Goal: Task Accomplishment & Management: Manage account settings

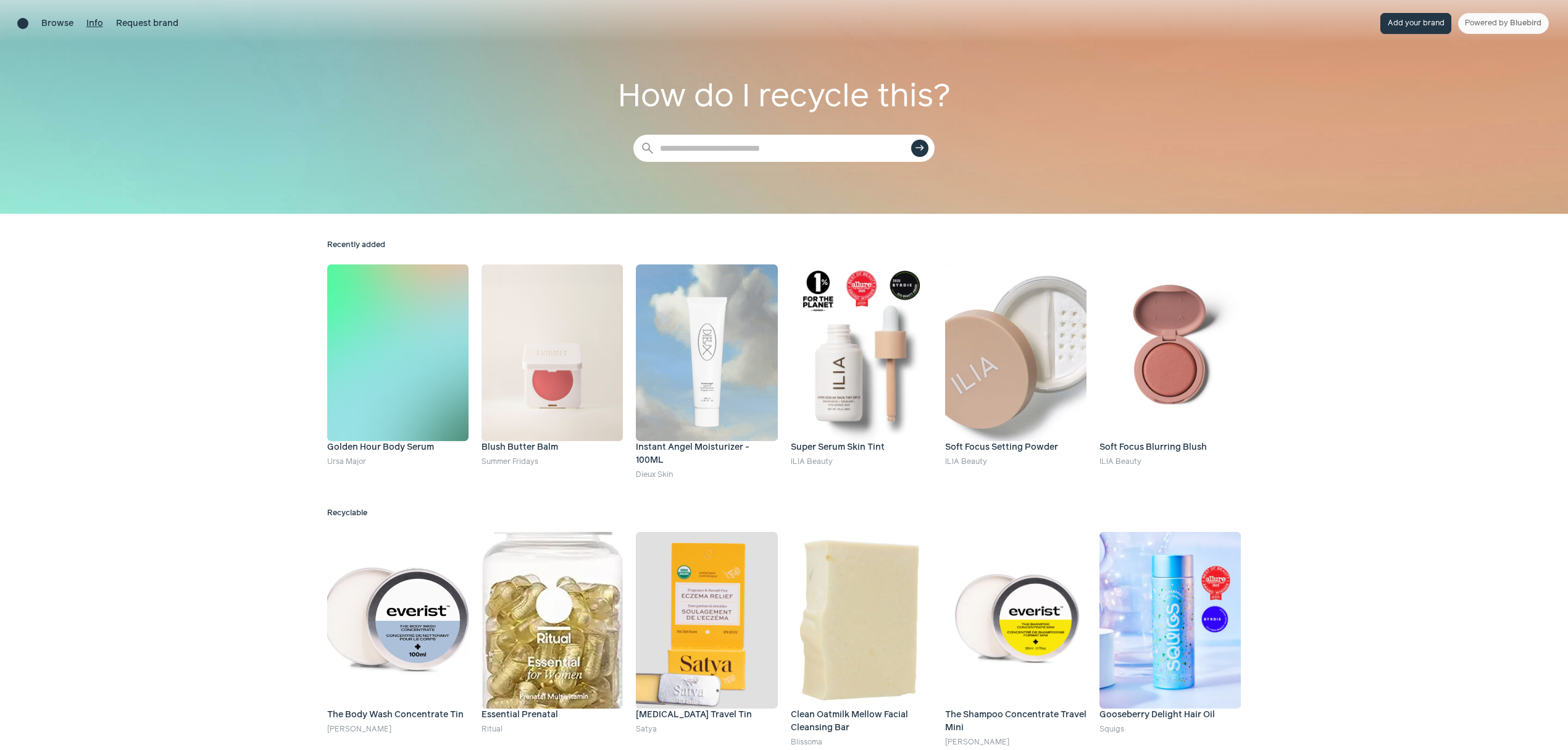
click at [97, 20] on link "Info" at bounding box center [95, 23] width 16 height 13
click at [1498, 22] on link "Powered by Bluebird" at bounding box center [1503, 23] width 90 height 21
click at [26, 21] on div "Brand directory home" at bounding box center [23, 23] width 11 height 11
click at [1482, 31] on link "Powered by Bluebird" at bounding box center [1503, 23] width 90 height 21
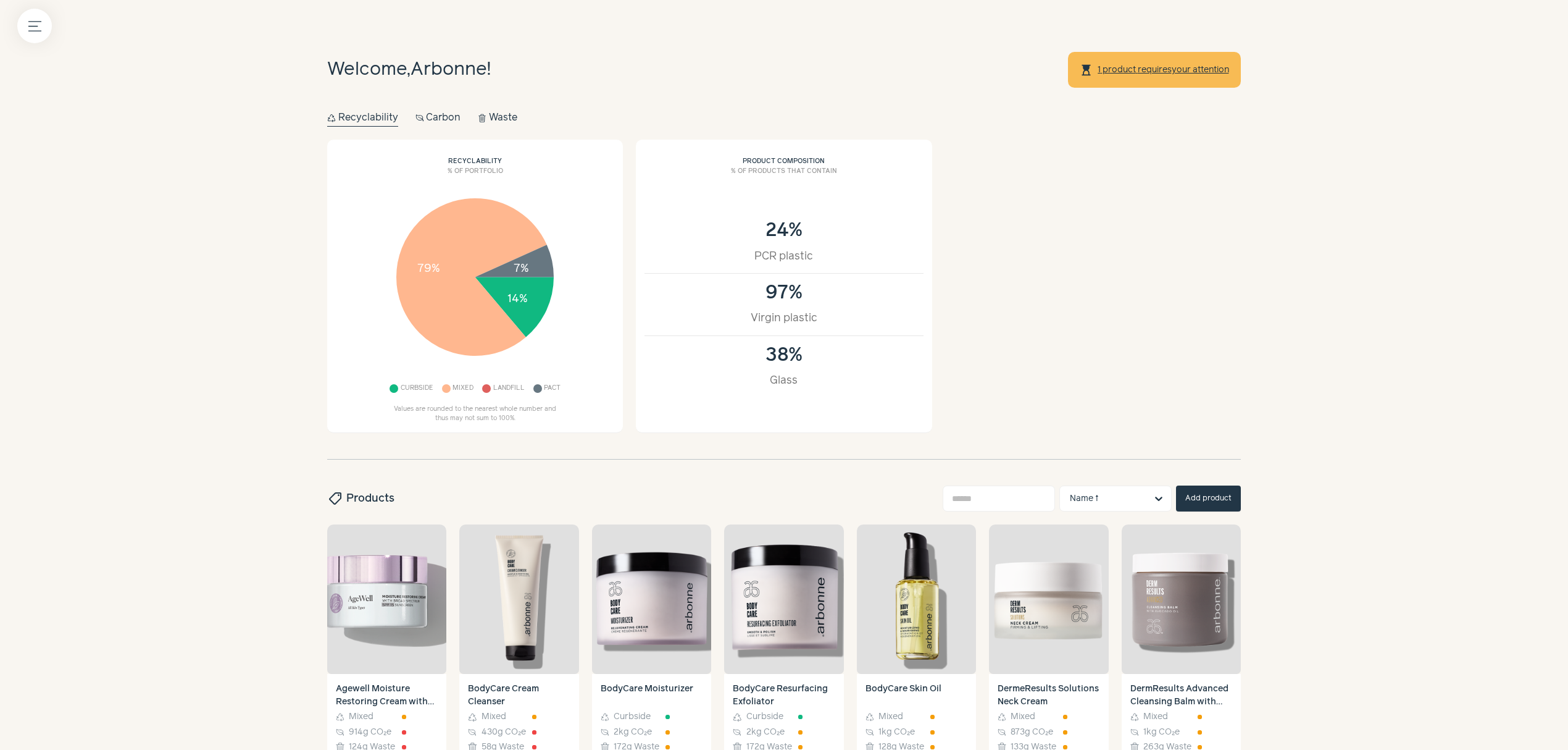
click at [443, 116] on button "Carbon Carbon" at bounding box center [438, 118] width 46 height 17
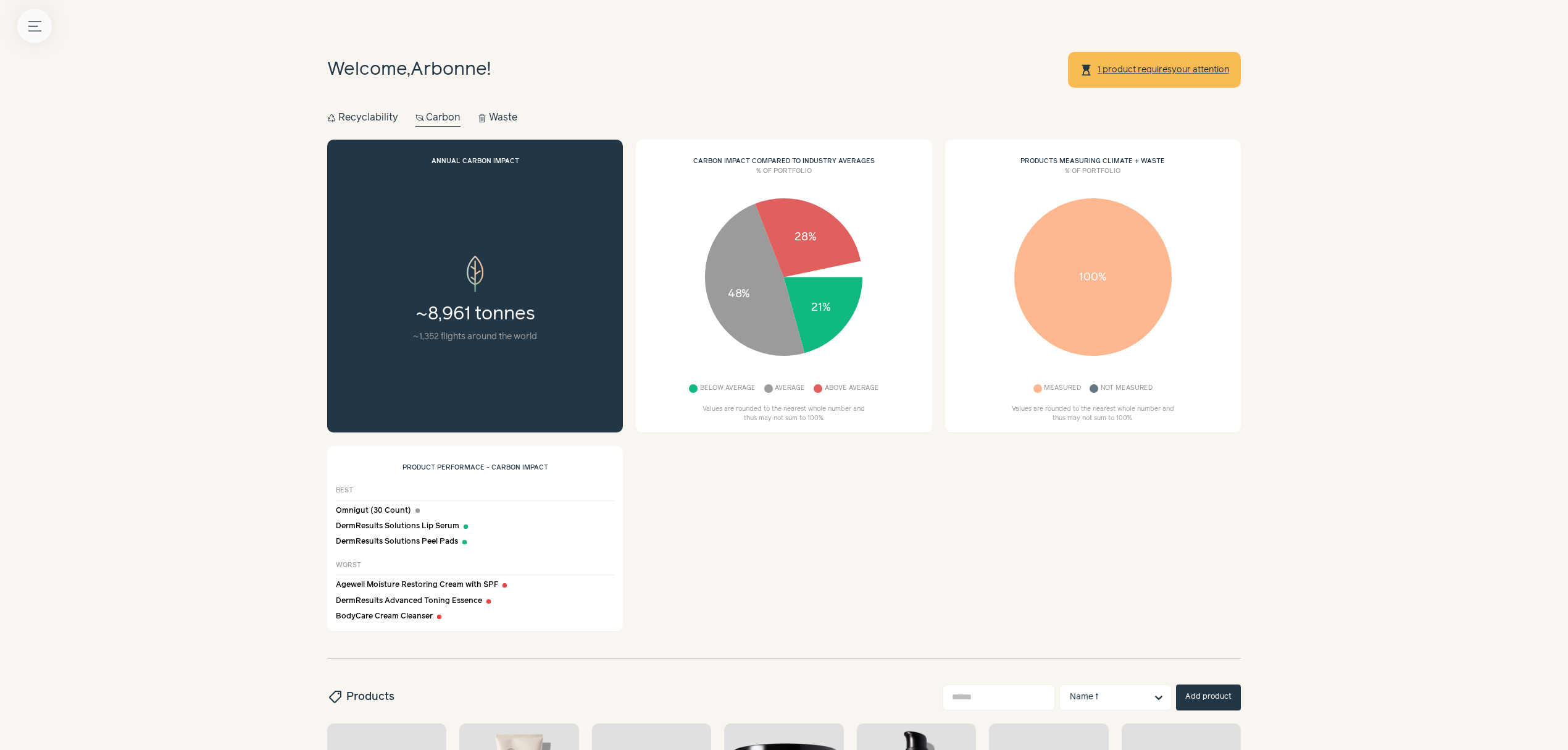
click at [32, 23] on icon "Menu button" at bounding box center [35, 26] width 13 height 13
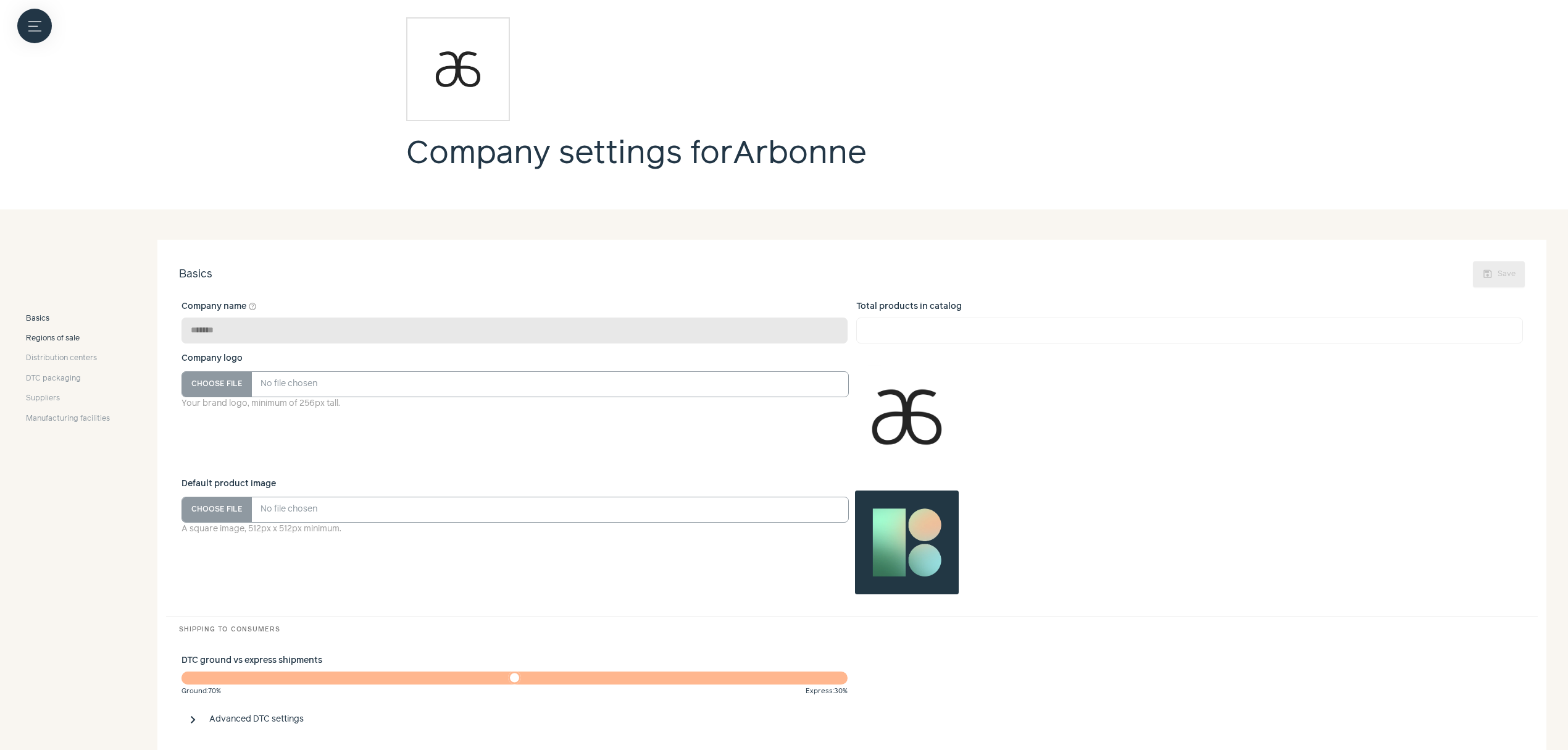
click at [65, 339] on span "Regions of sale" at bounding box center [52, 339] width 54 height 11
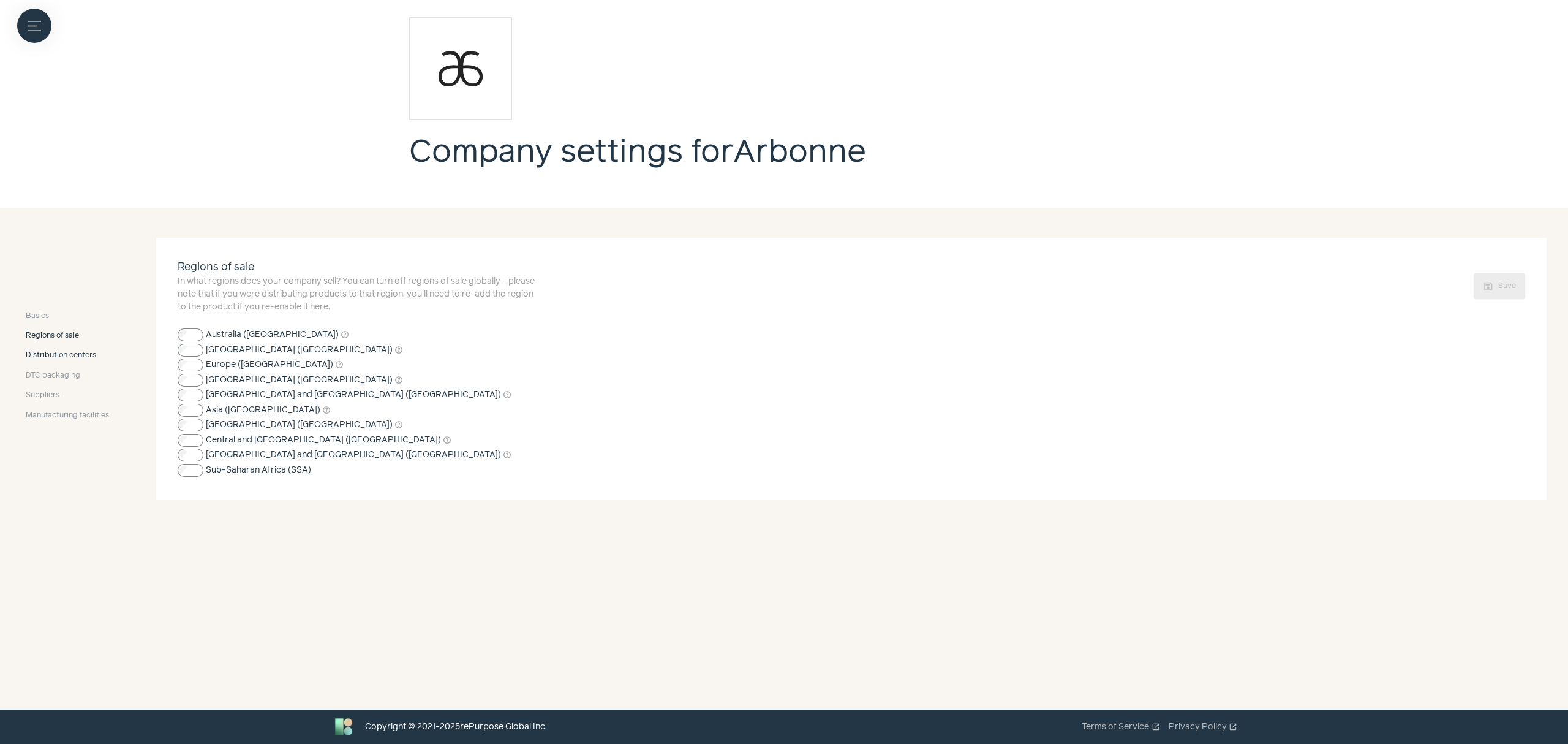
click at [47, 357] on span "Distribution centers" at bounding box center [61, 355] width 70 height 11
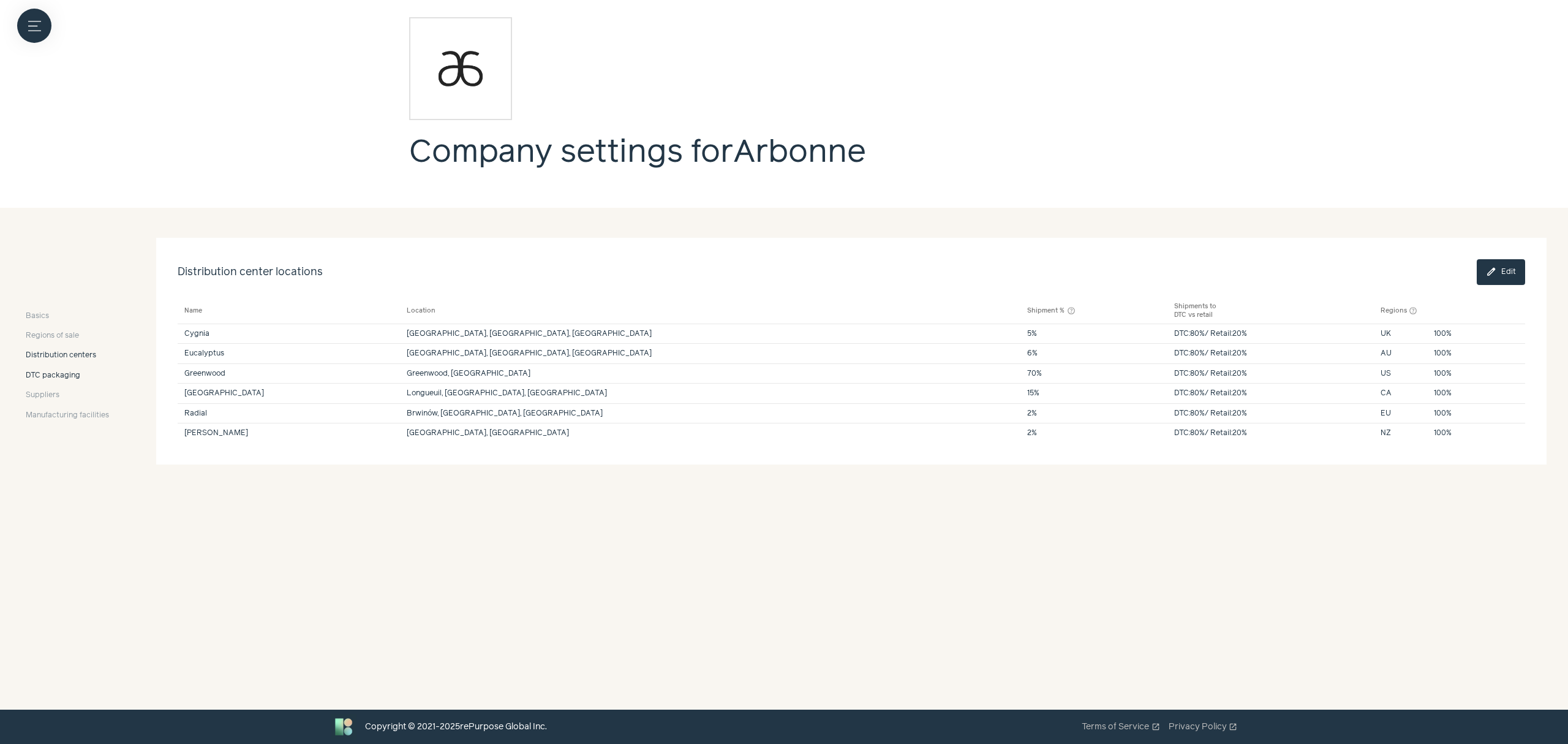
click at [37, 375] on span "DTC packaging" at bounding box center [53, 375] width 55 height 11
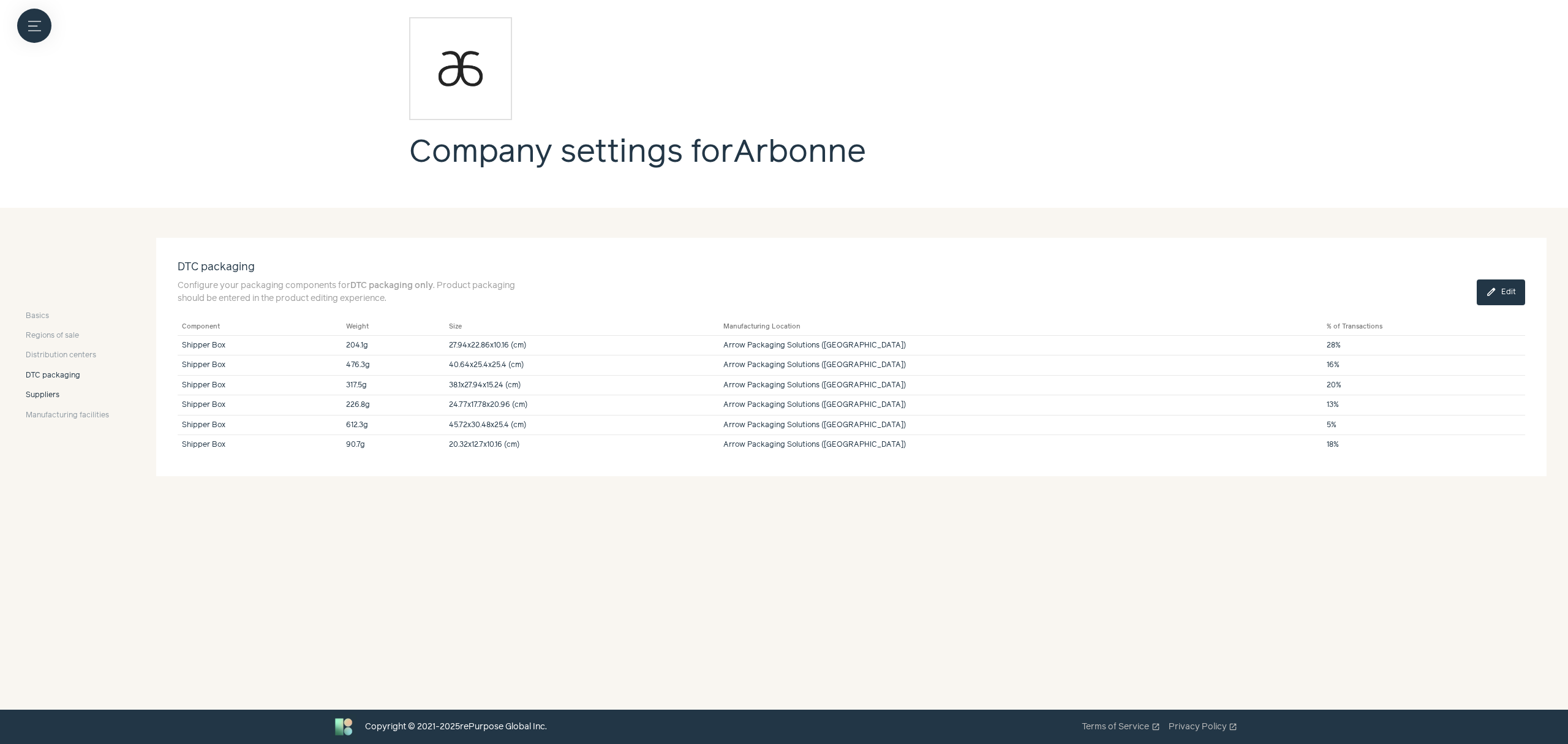
click at [38, 397] on span "Suppliers" at bounding box center [43, 396] width 34 height 11
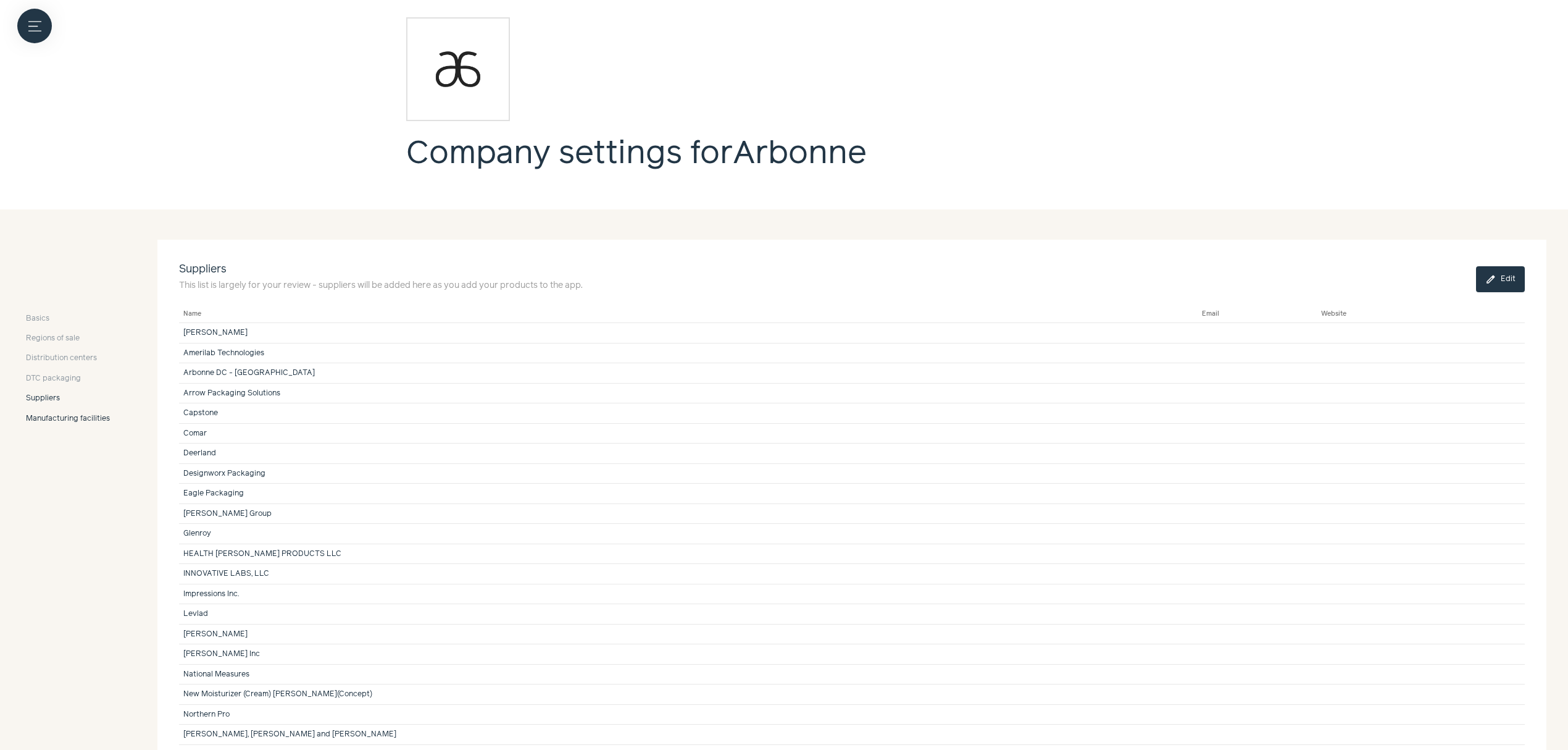
click at [42, 413] on span "Manufacturing facilities" at bounding box center [68, 419] width 84 height 11
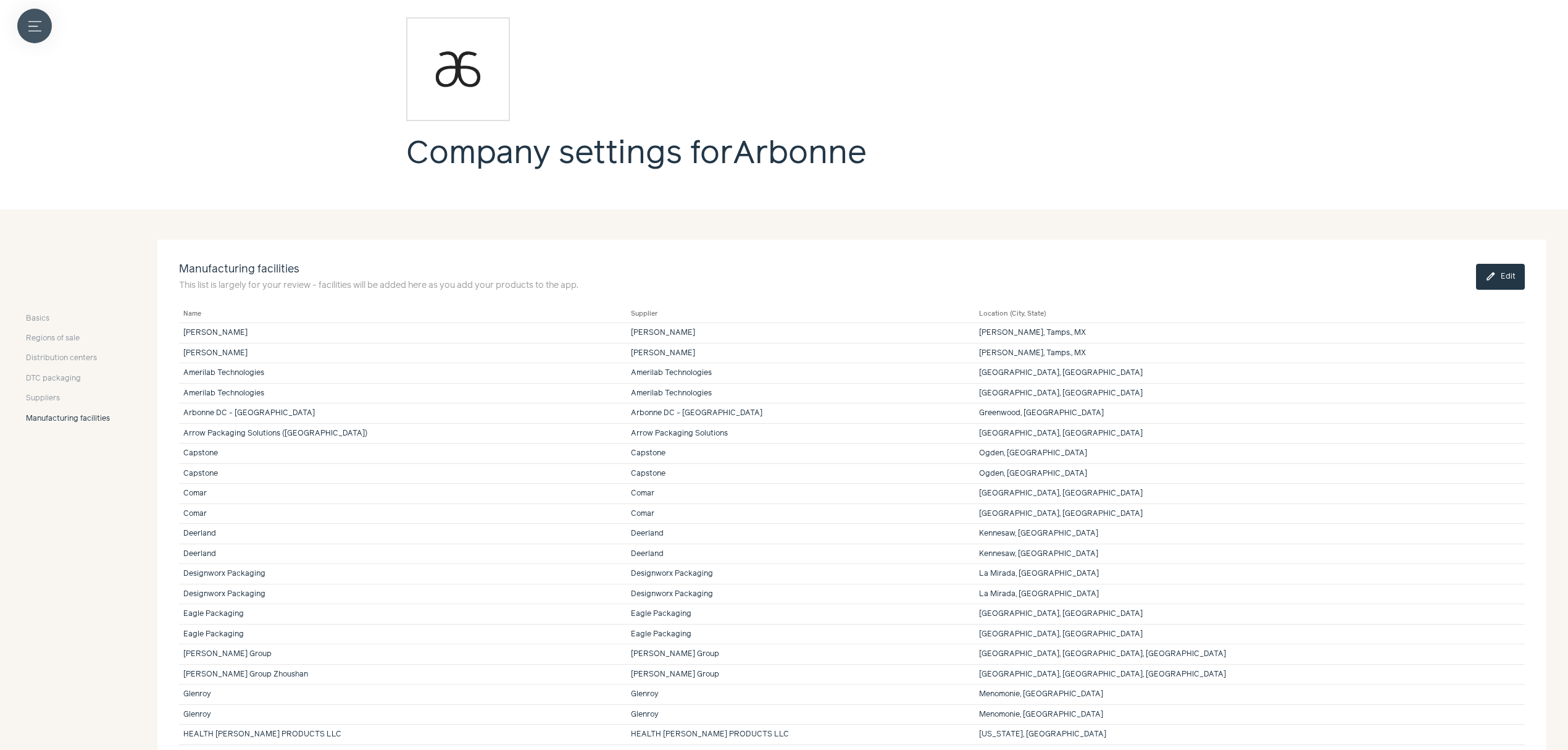
click at [39, 34] on button "Menu button" at bounding box center [34, 26] width 35 height 35
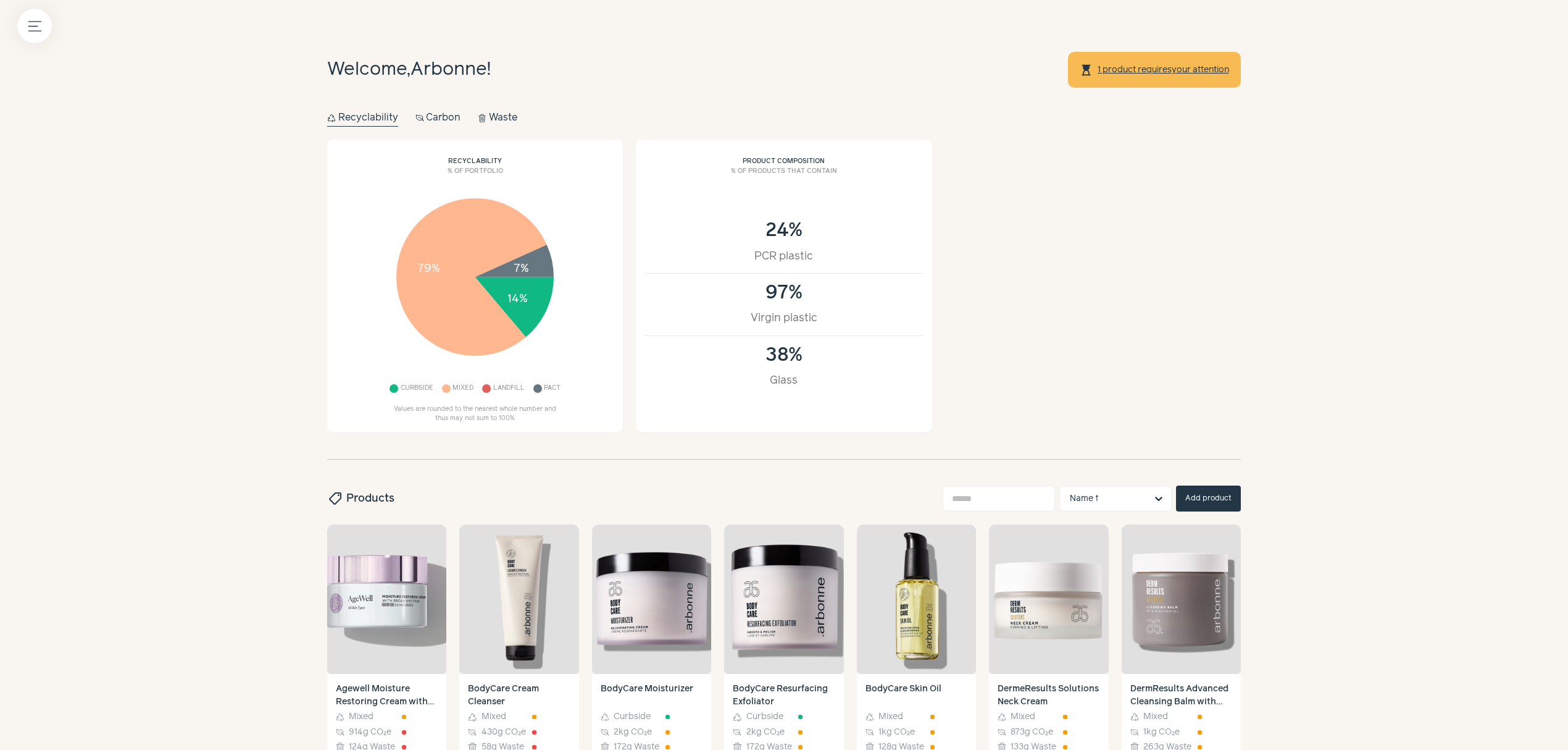
click at [440, 116] on button "Carbon Carbon" at bounding box center [438, 118] width 46 height 17
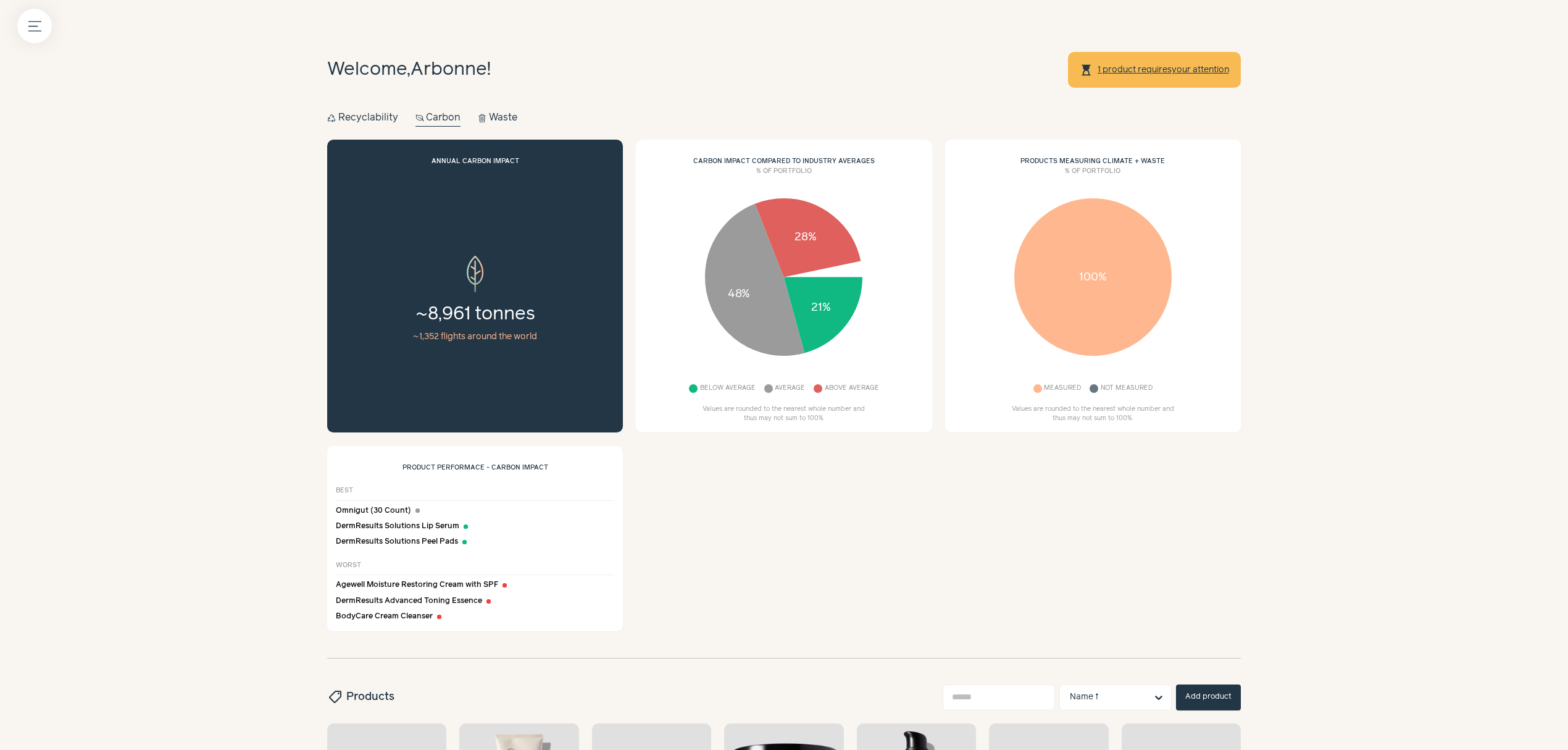
click at [522, 335] on button "~ 1,352 flights around the world" at bounding box center [475, 337] width 278 height 13
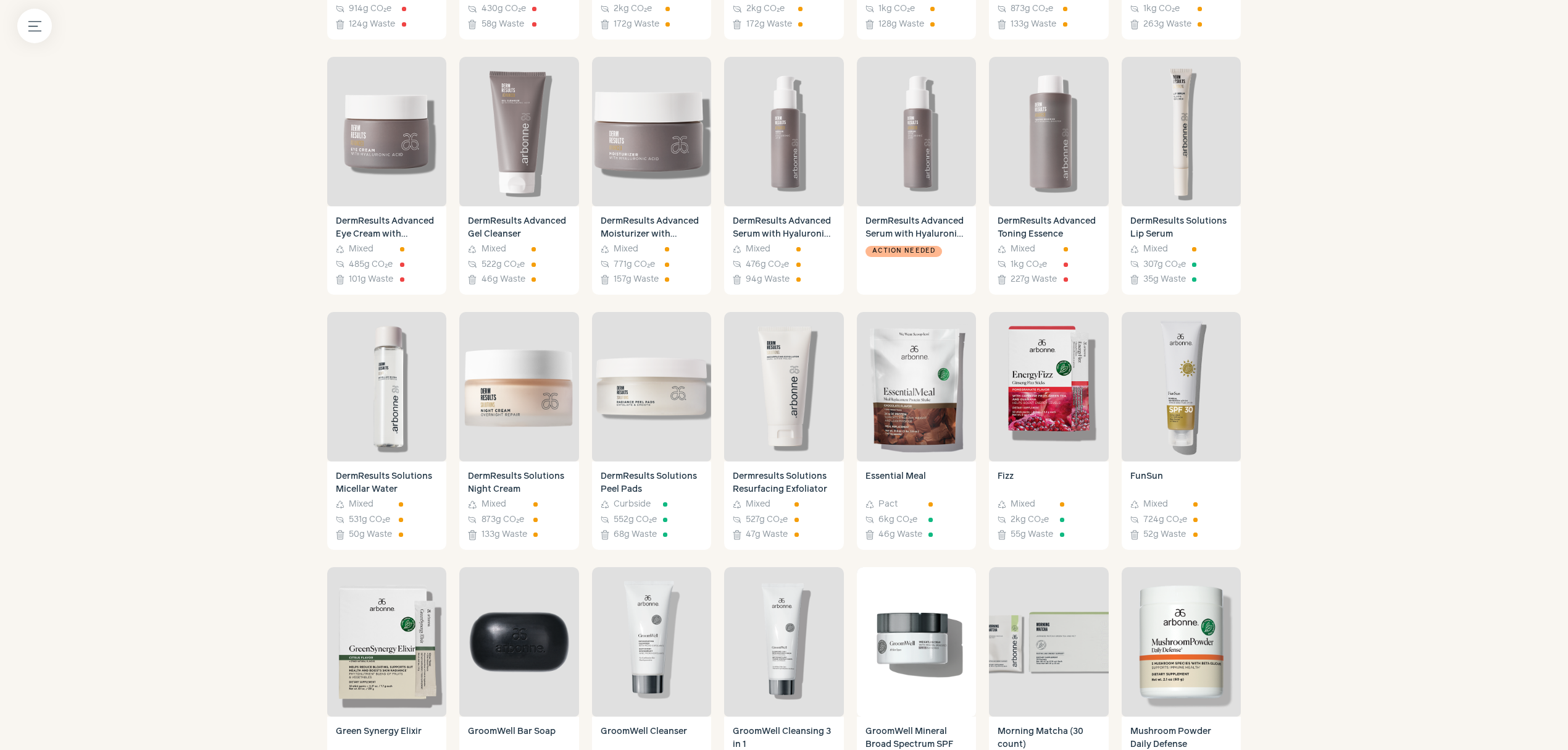
scroll to position [895, 0]
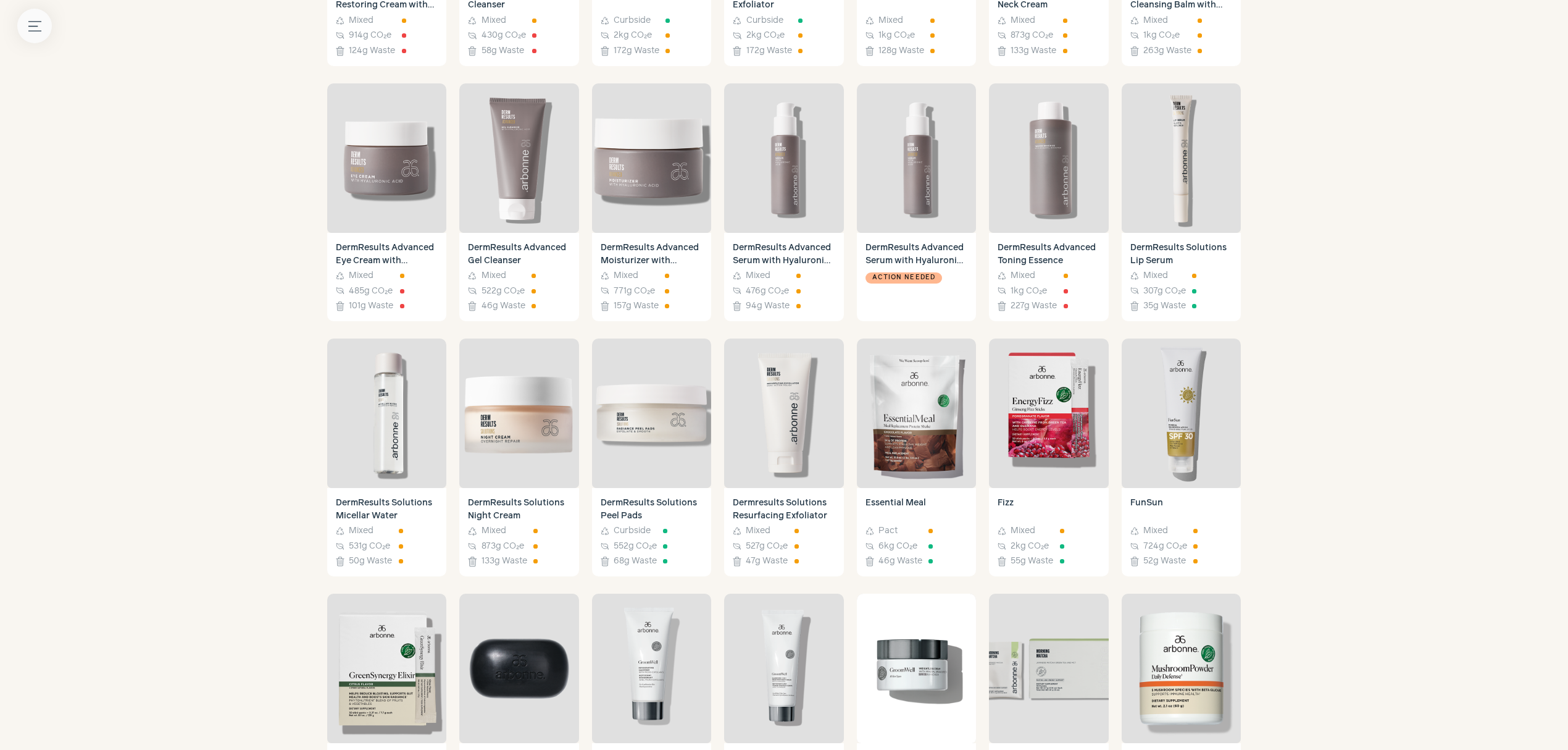
click at [34, 18] on button "Menu button" at bounding box center [34, 26] width 35 height 35
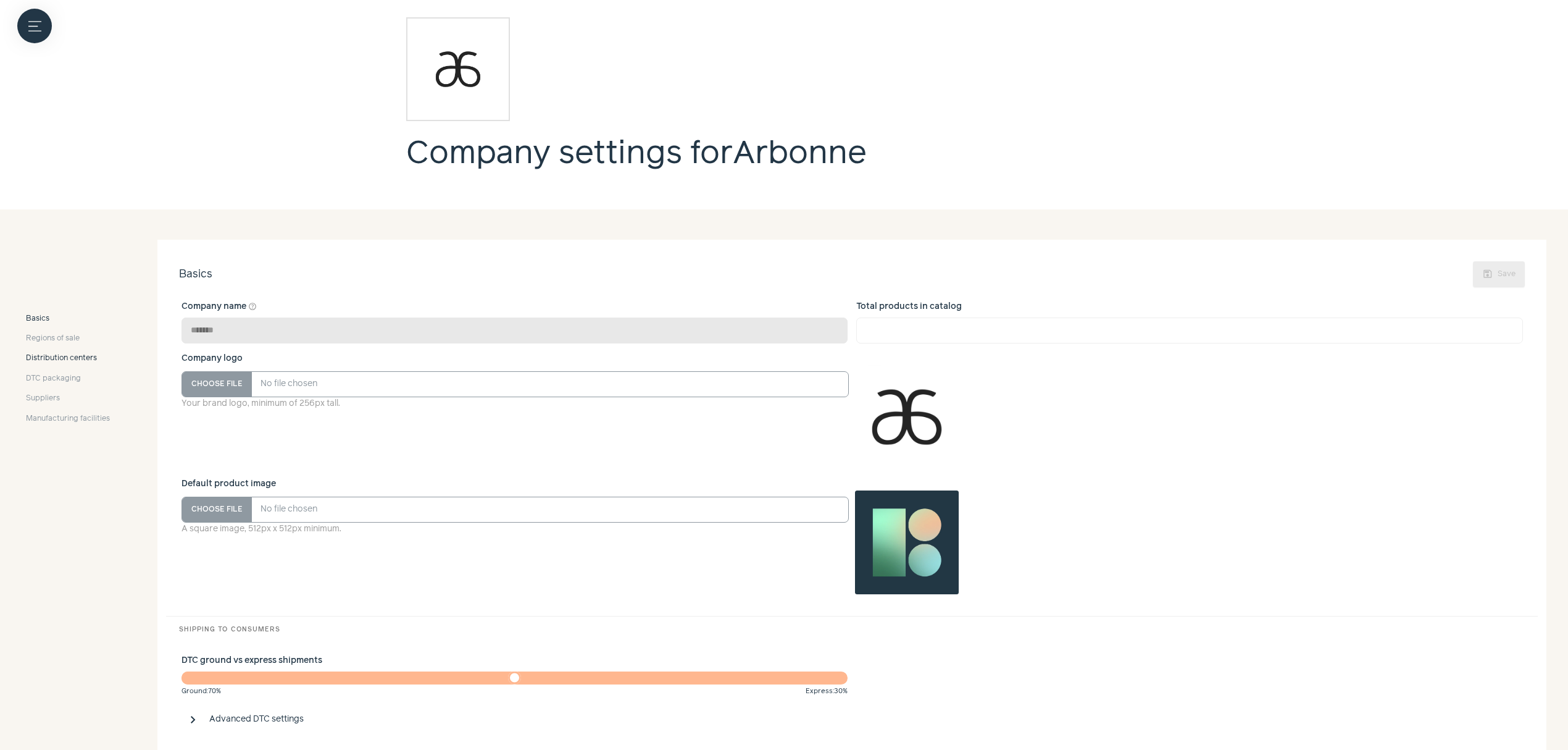
click at [67, 361] on span "Distribution centers" at bounding box center [61, 358] width 71 height 11
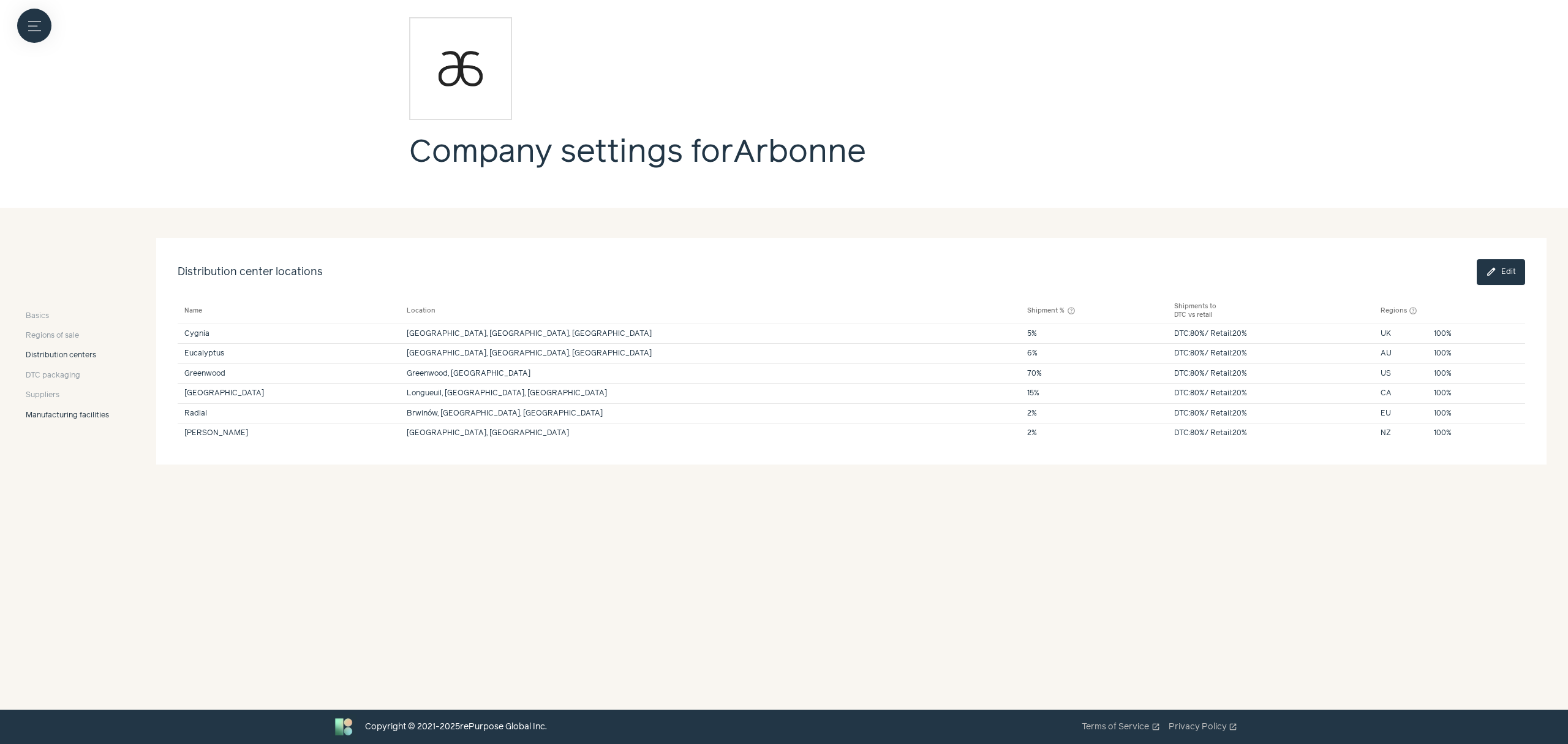
click at [60, 420] on span "Manufacturing facilities" at bounding box center [67, 416] width 83 height 11
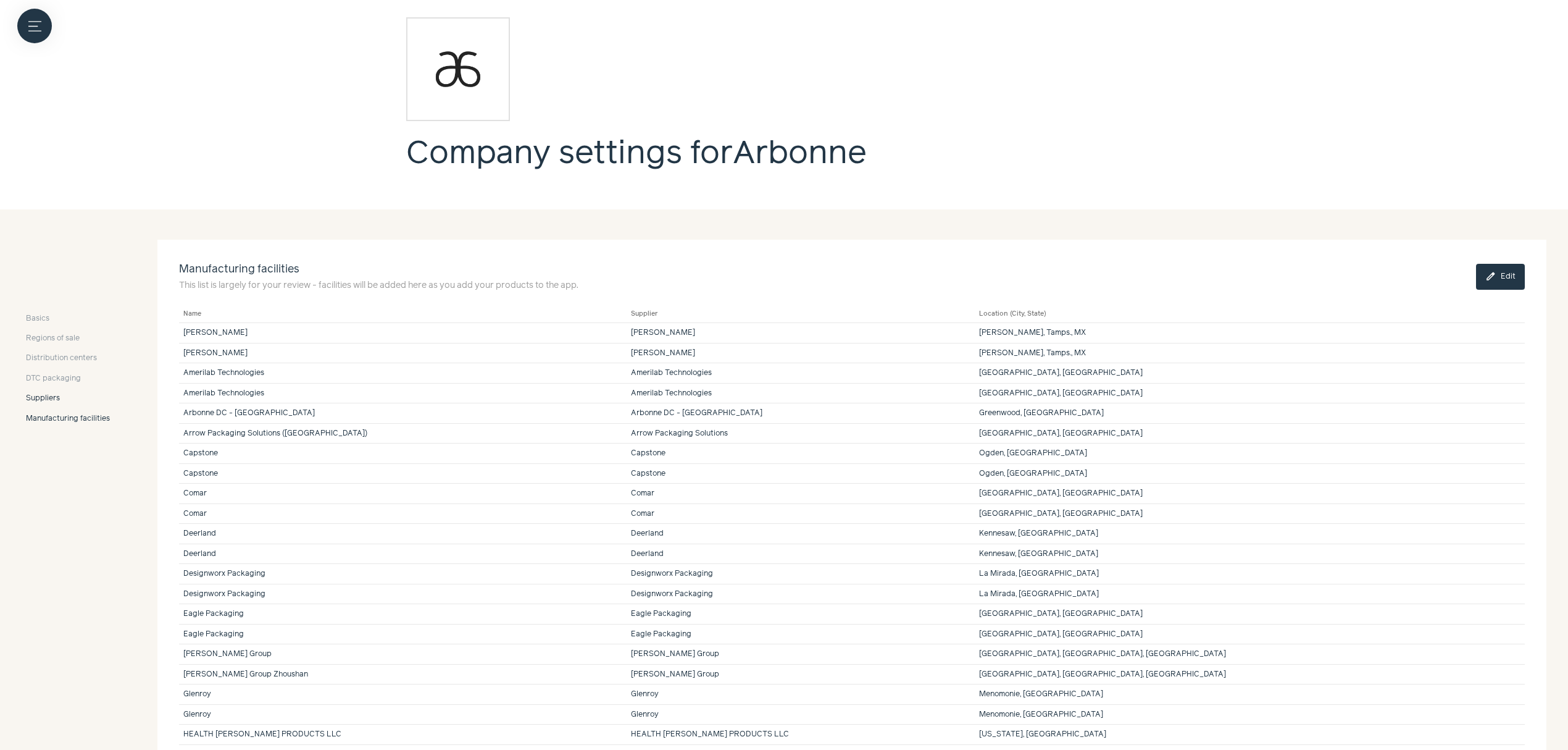
click at [42, 401] on span "Suppliers" at bounding box center [43, 399] width 34 height 11
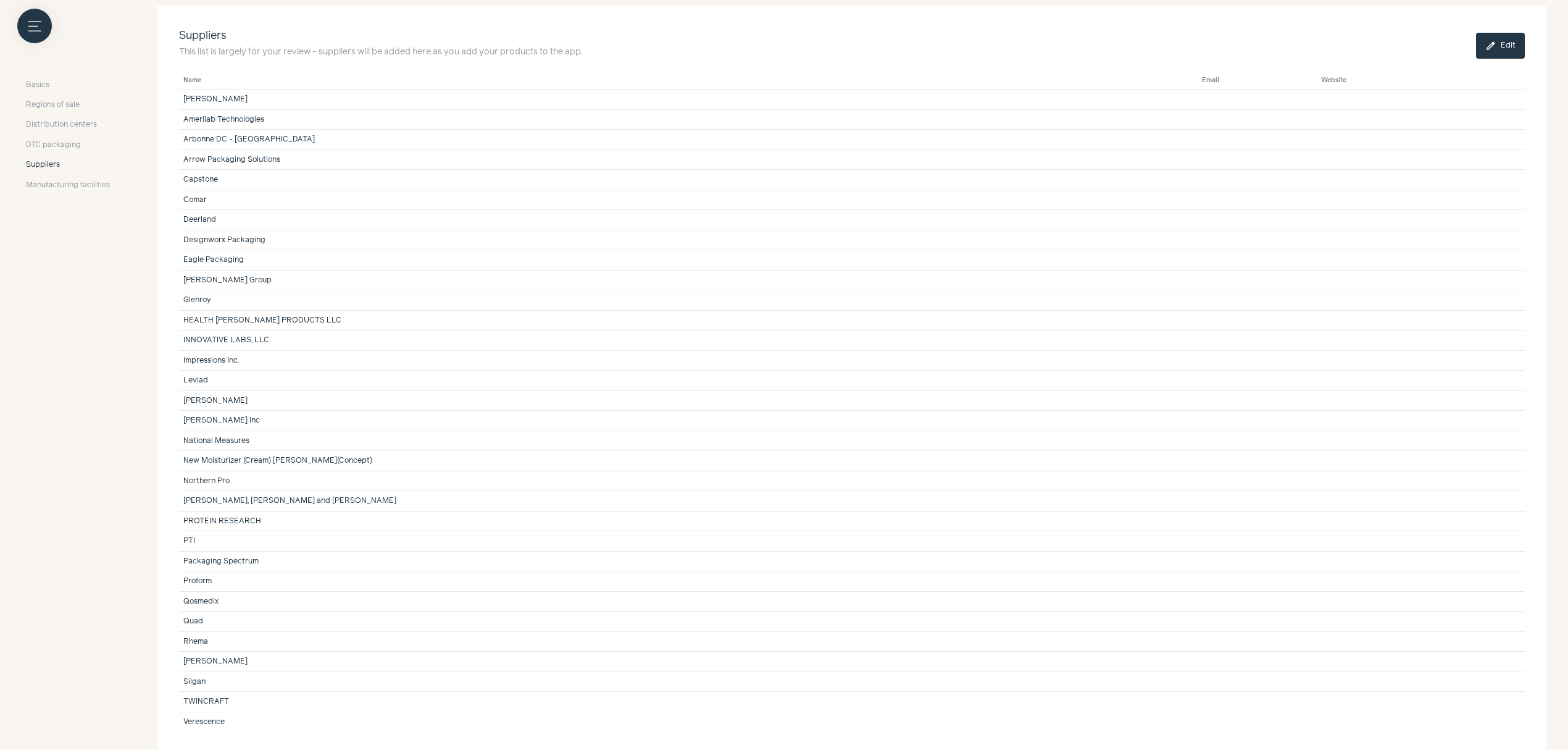
scroll to position [240, 0]
click at [60, 139] on span "DTC packaging" at bounding box center [53, 139] width 55 height 11
